Goal: Book appointment/travel/reservation

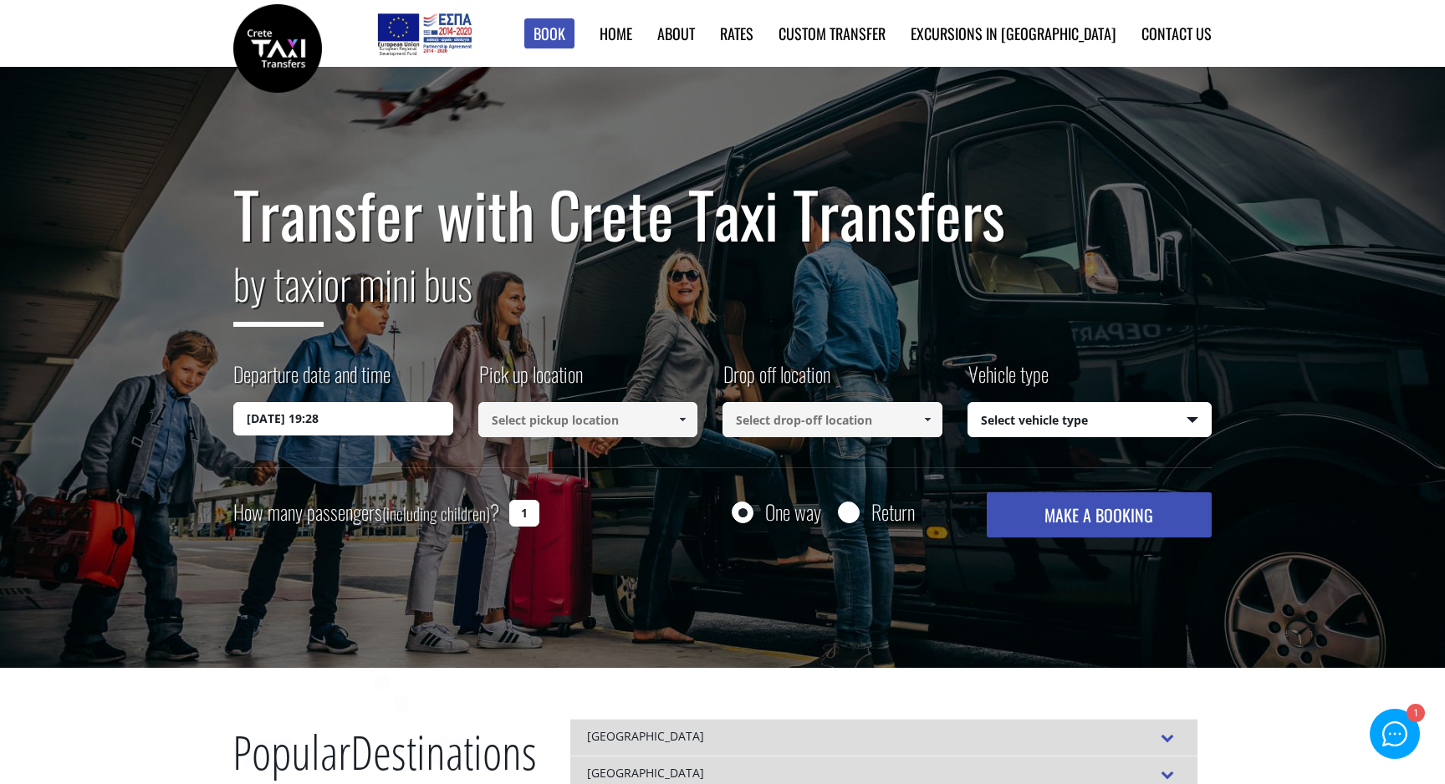
click at [401, 419] on input "[DATE] 19:28" at bounding box center [343, 418] width 220 height 33
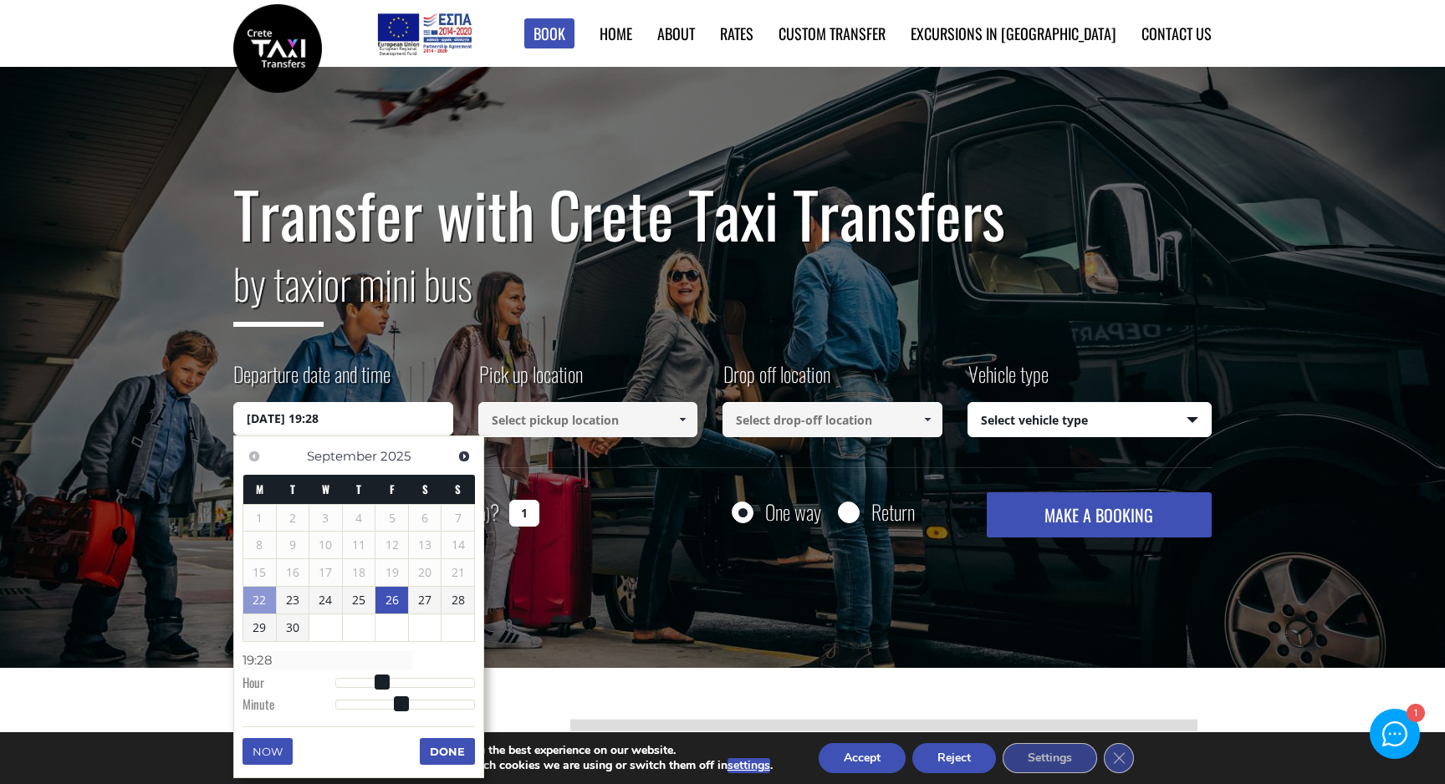
click at [394, 607] on link "26" at bounding box center [391, 600] width 33 height 27
type input "[DATE] 00:00"
click at [611, 419] on input at bounding box center [588, 419] width 220 height 35
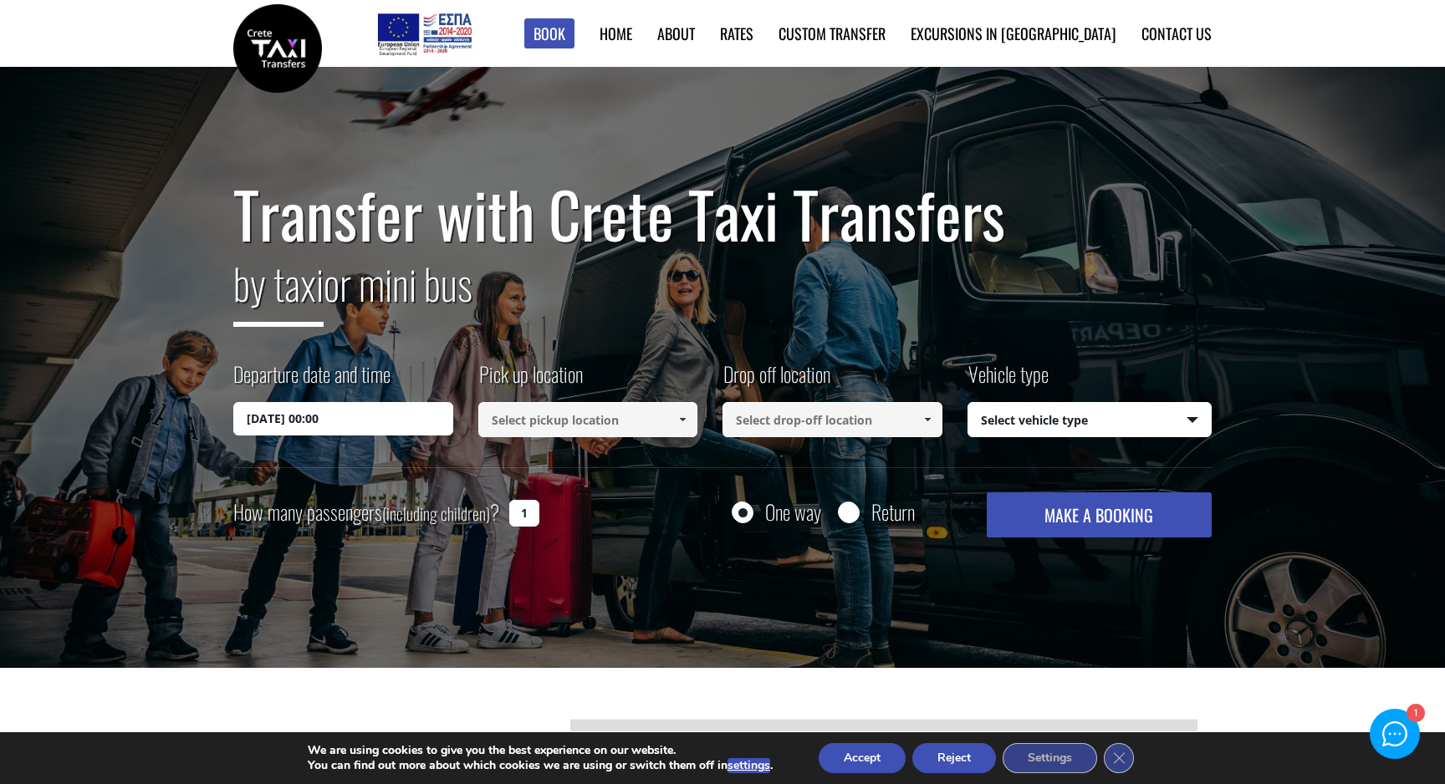
click at [611, 419] on input at bounding box center [588, 419] width 220 height 35
click at [683, 418] on span at bounding box center [682, 419] width 13 height 13
